Goal: Information Seeking & Learning: Understand process/instructions

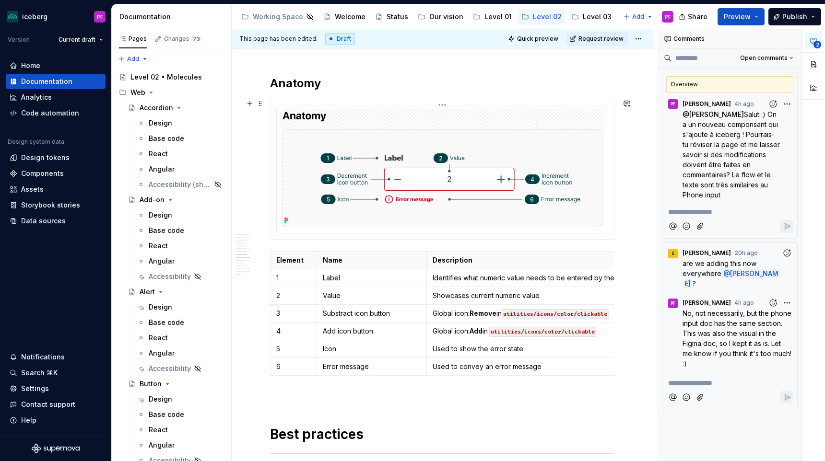
scroll to position [1326, 0]
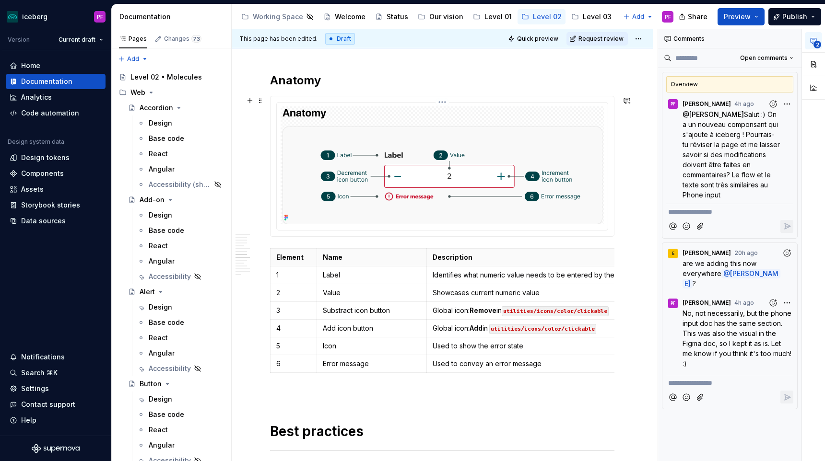
click at [489, 145] on img at bounding box center [442, 165] width 320 height 118
click at [289, 213] on img at bounding box center [442, 165] width 320 height 118
click at [286, 214] on icon at bounding box center [286, 218] width 8 height 8
click at [486, 192] on img at bounding box center [442, 165] width 320 height 118
click at [359, 68] on div "**********" at bounding box center [442, 348] width 344 height 2946
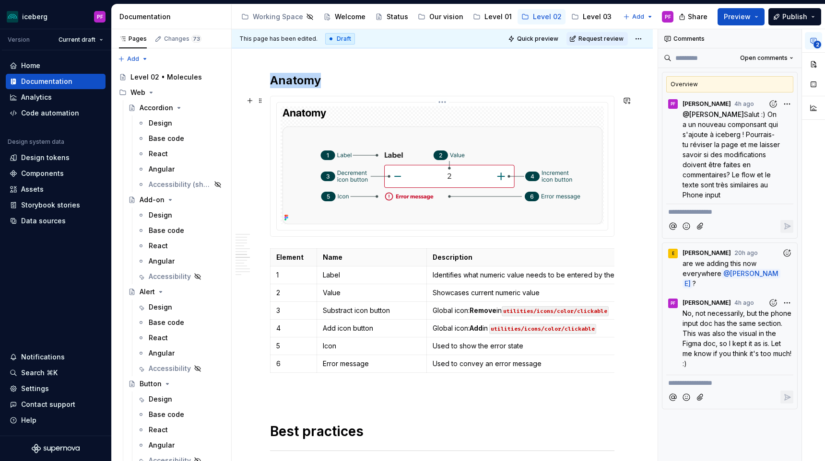
click at [359, 154] on img at bounding box center [442, 165] width 320 height 118
click at [811, 64] on button "button" at bounding box center [813, 64] width 17 height 17
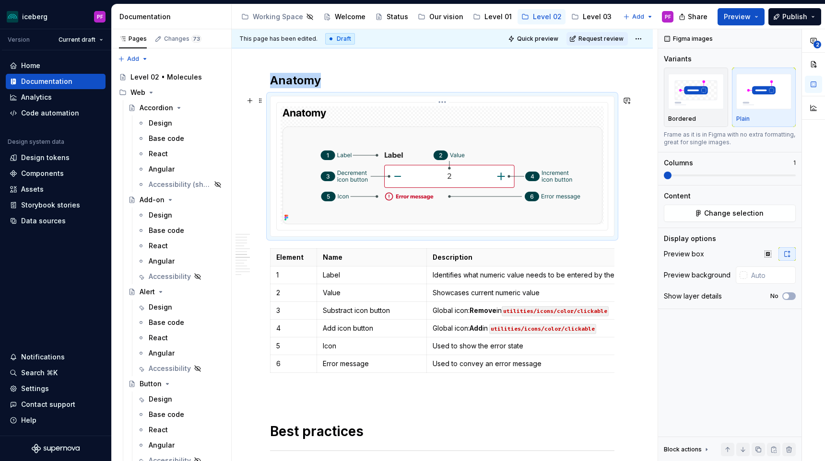
click at [438, 156] on img at bounding box center [442, 165] width 320 height 118
click at [731, 212] on span "Change selection" at bounding box center [733, 214] width 59 height 10
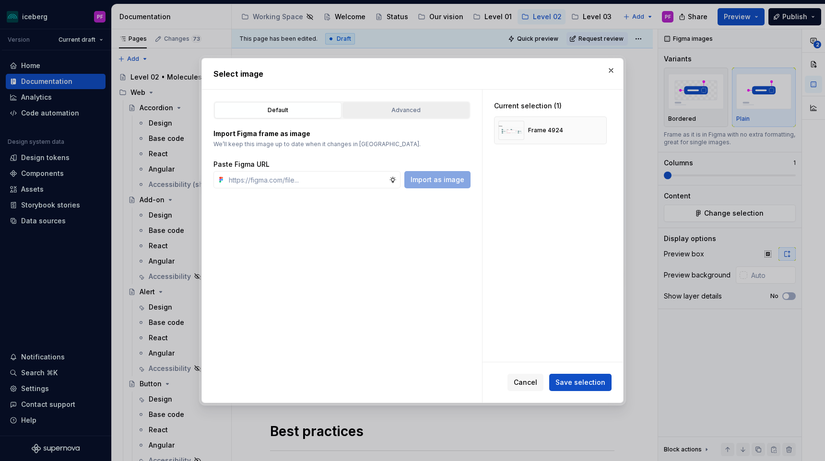
click at [393, 109] on div "Advanced" at bounding box center [406, 110] width 120 height 10
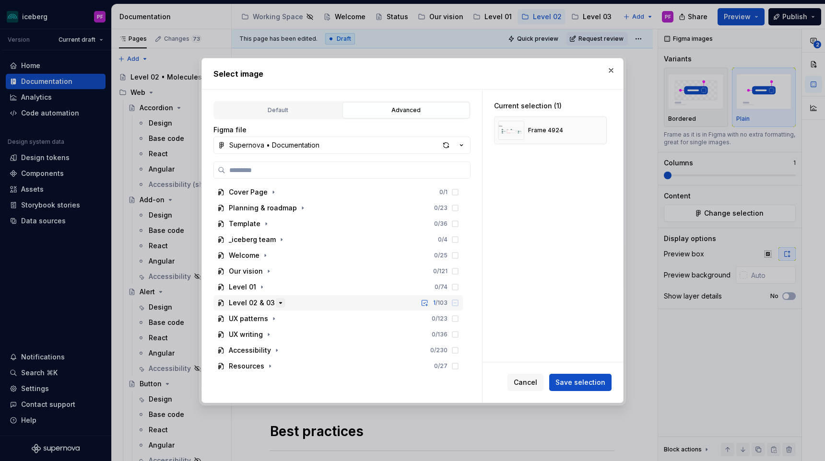
click at [280, 303] on icon "button" at bounding box center [281, 303] width 2 height 1
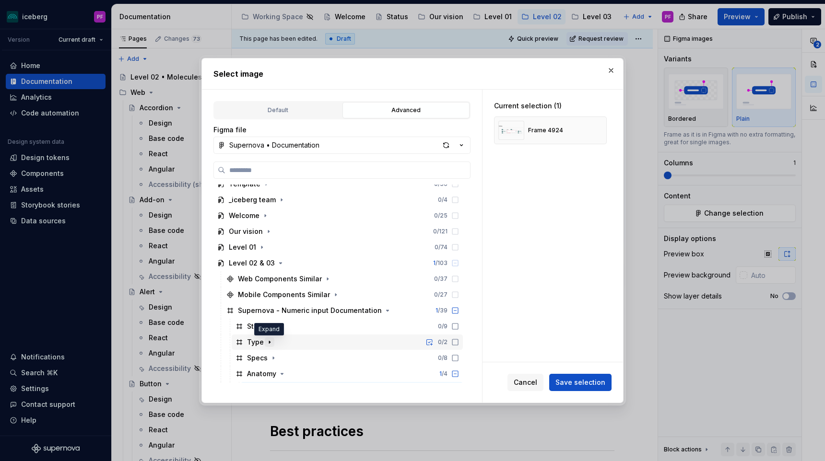
scroll to position [48, 0]
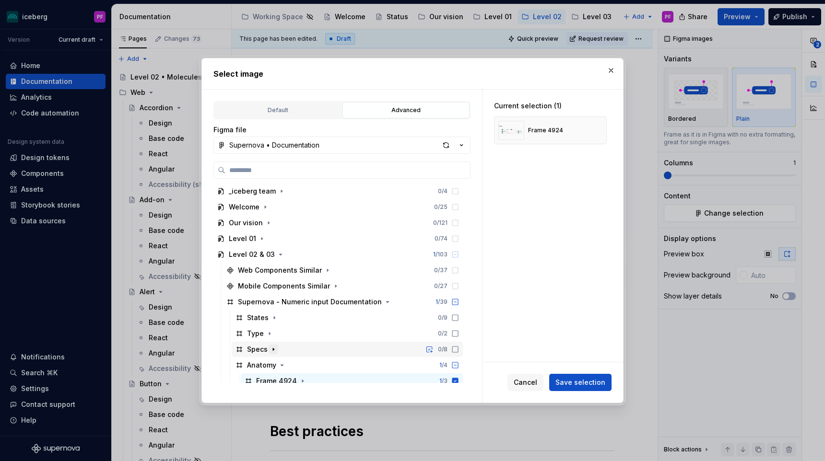
click at [273, 351] on icon "button" at bounding box center [273, 350] width 8 height 8
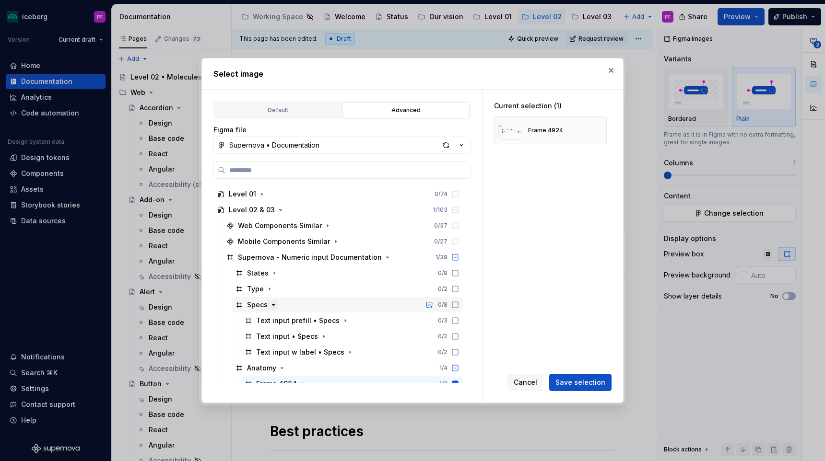
scroll to position [98, 0]
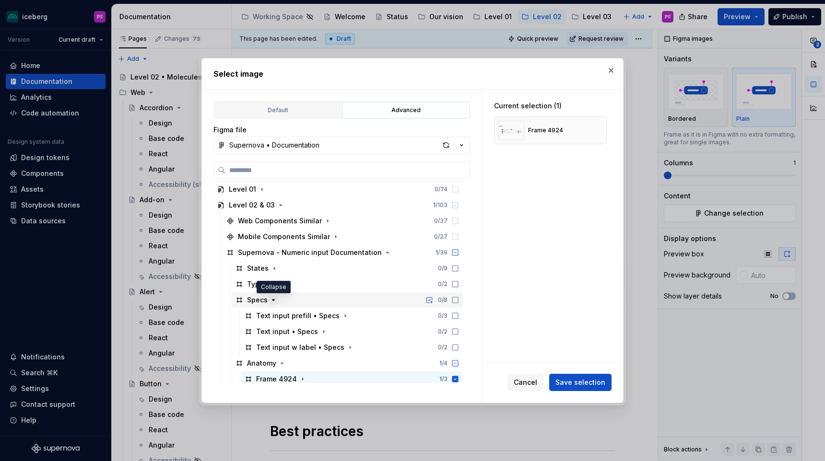
click at [272, 300] on icon "button" at bounding box center [273, 300] width 2 height 1
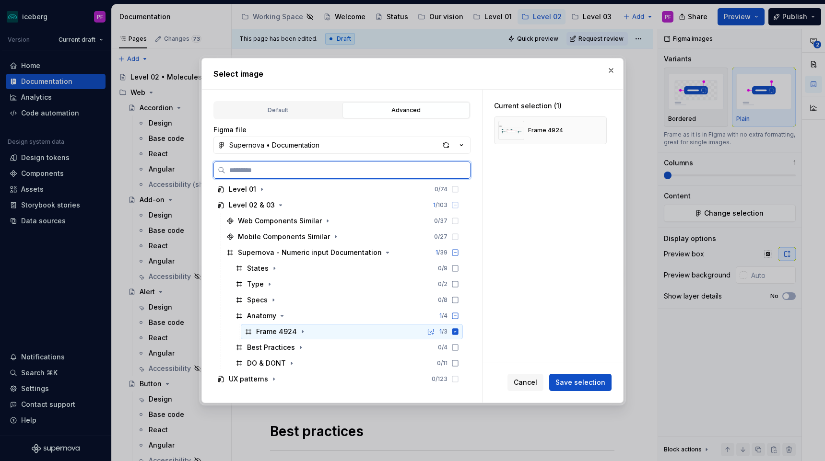
click at [458, 330] on icon at bounding box center [455, 331] width 6 height 6
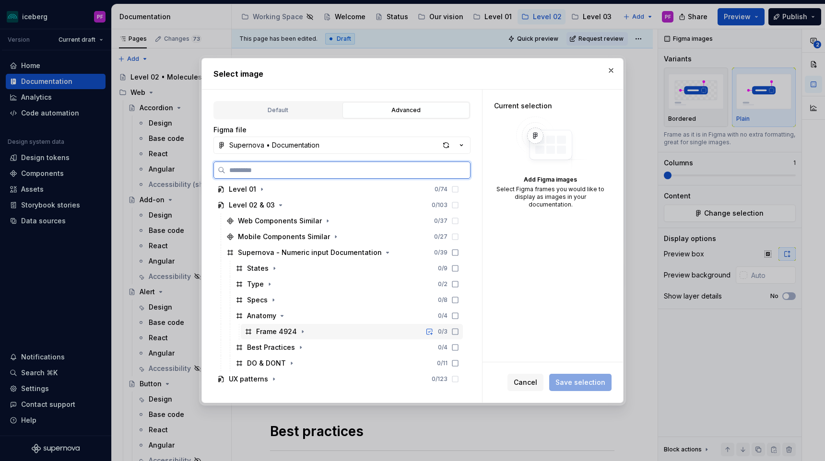
click at [459, 330] on icon at bounding box center [455, 332] width 8 height 8
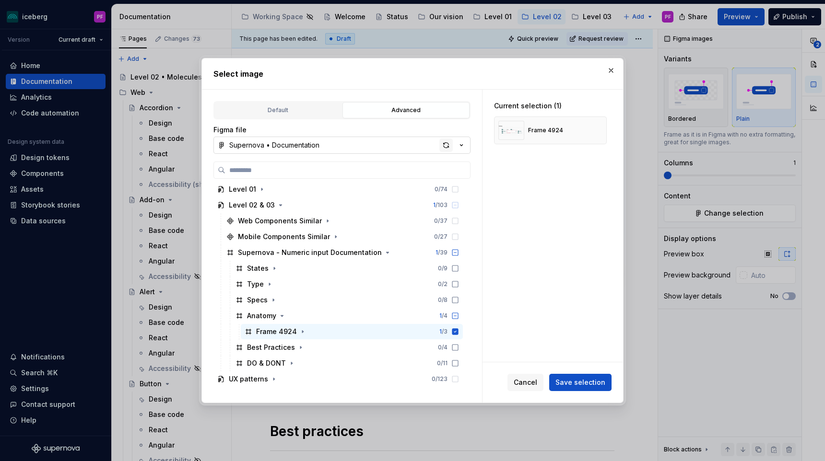
click at [446, 150] on div "button" at bounding box center [445, 145] width 13 height 13
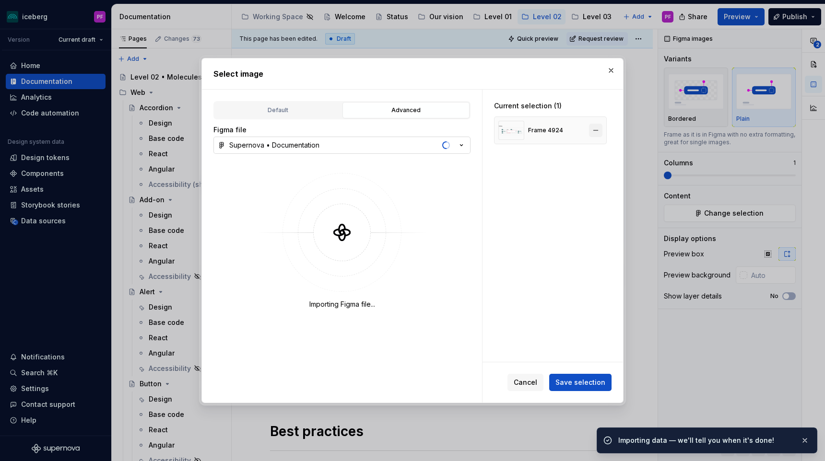
click at [600, 130] on button "button" at bounding box center [595, 130] width 13 height 13
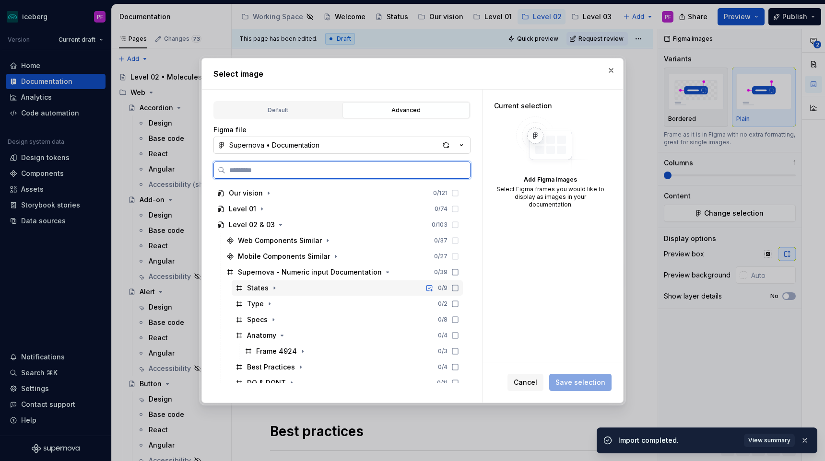
scroll to position [82, 0]
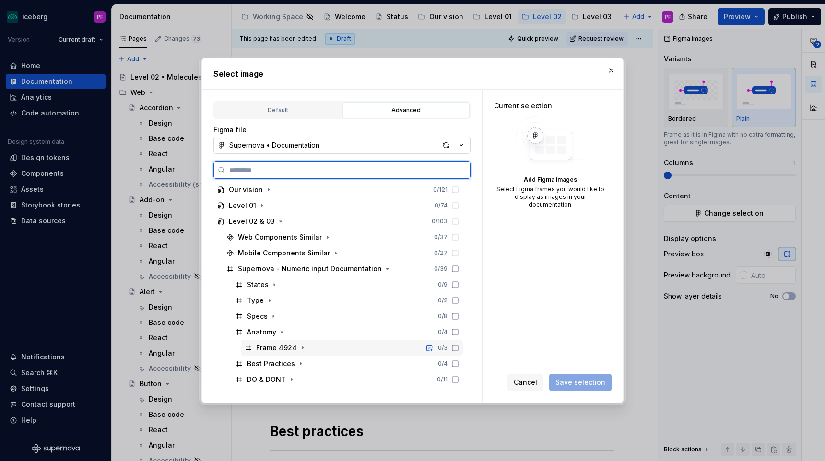
click at [459, 347] on icon at bounding box center [455, 348] width 8 height 8
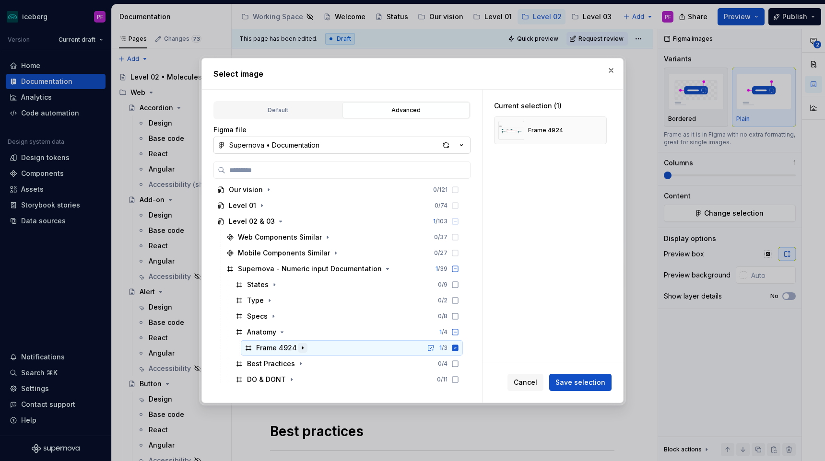
click at [302, 351] on icon "button" at bounding box center [303, 348] width 8 height 8
click at [574, 379] on span "Save selection" at bounding box center [580, 383] width 50 height 10
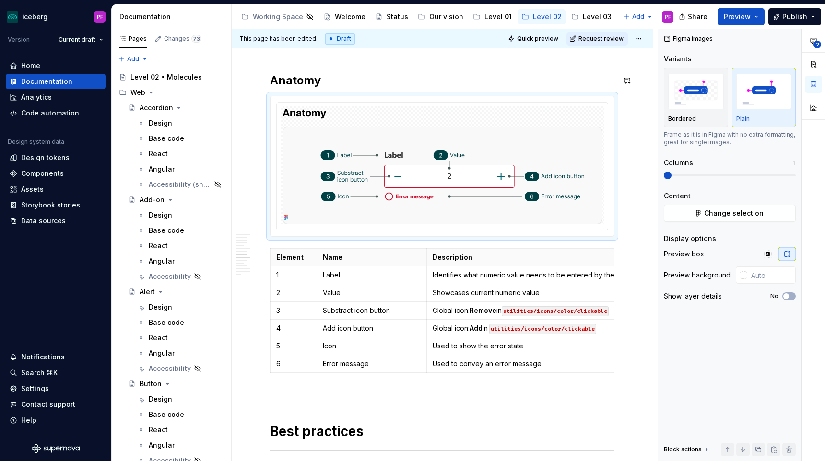
type textarea "*"
